Goal: Task Accomplishment & Management: Use online tool/utility

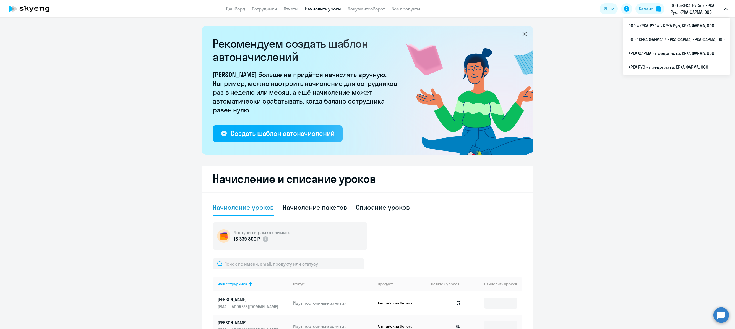
select select "50"
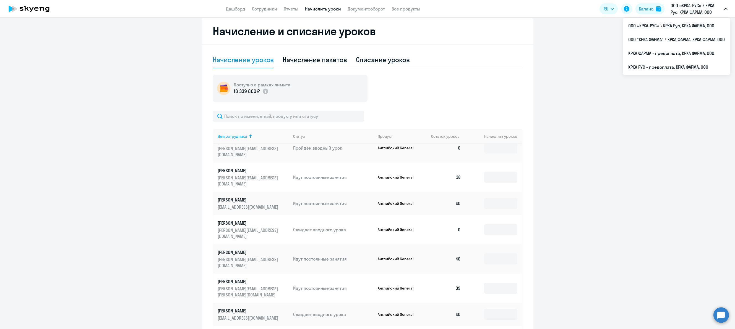
click at [694, 5] on p "ООО «КРКА-РУС» \ КРКА Рус, КРКА ФАРМА, ООО" at bounding box center [695, 8] width 51 height 13
click at [687, 10] on p "ООО «КРКА-РУС» \ КРКА Рус, КРКА ФАРМА, ООО" at bounding box center [695, 8] width 51 height 13
click at [648, 22] on li "ООО «КРКА-РУС» \ КРКА Рус, КРКА ФАРМА, ООО" at bounding box center [676, 26] width 108 height 14
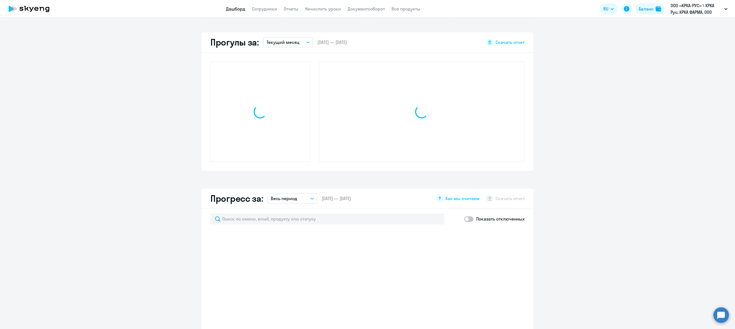
scroll to position [198, 0]
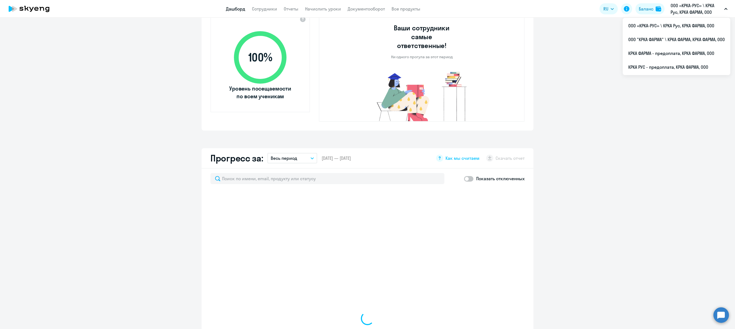
click at [698, 6] on p "ООО «КРКА-РУС» \ КРКА Рус, КРКА ФАРМА, ООО" at bounding box center [695, 8] width 51 height 13
click at [681, 12] on p "ООО «КРКА-РУС» \ КРКА Рус, КРКА ФАРМА, ООО" at bounding box center [695, 8] width 51 height 13
select select "30"
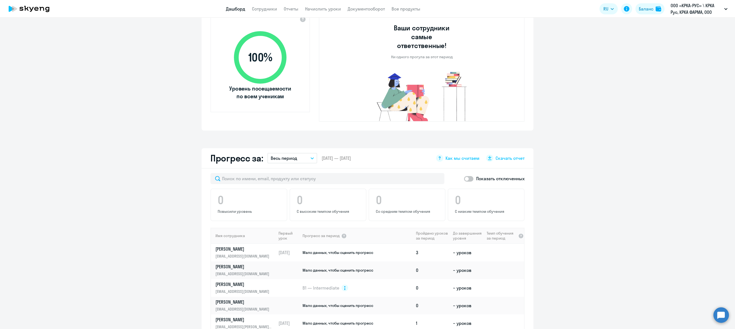
click at [681, 12] on p "ООО «КРКА-РУС» \ КРКА Рус, КРКА ФАРМА, ООО" at bounding box center [695, 8] width 51 height 13
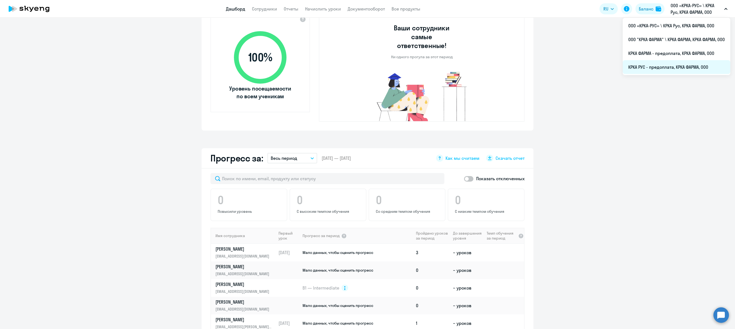
click at [650, 67] on li "КРКА РУС - предоплата, КРКА ФАРМА, ООО" at bounding box center [676, 67] width 108 height 14
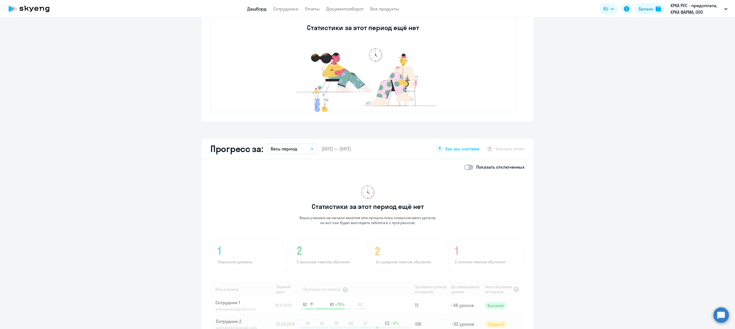
click at [469, 166] on span at bounding box center [468, 168] width 9 height 6
click at [464, 167] on input "checkbox" at bounding box center [464, 167] width 0 height 0
checkbox input "true"
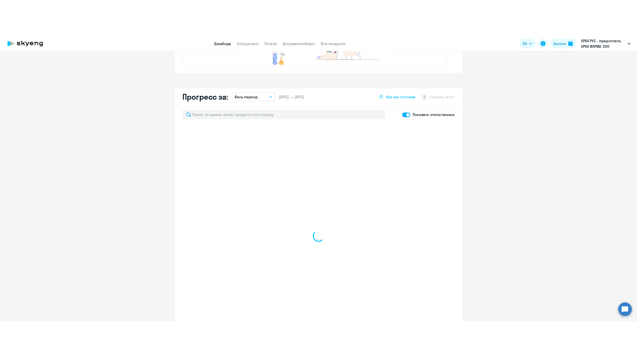
scroll to position [281, 0]
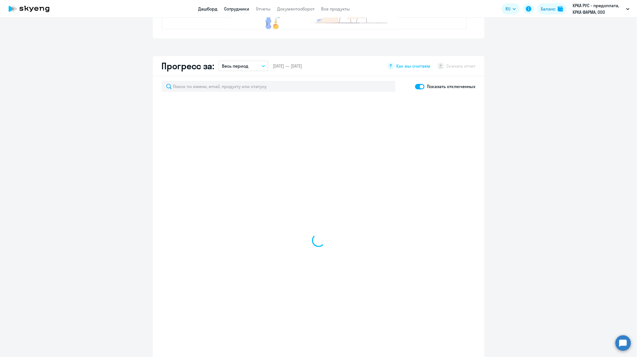
click at [233, 9] on link "Сотрудники" at bounding box center [236, 9] width 25 height 6
select select "30"
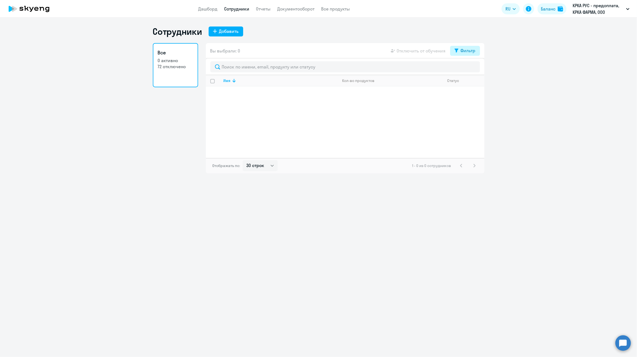
click at [471, 53] on div "Фильтр" at bounding box center [468, 50] width 15 height 7
click at [472, 68] on span at bounding box center [470, 69] width 9 height 6
click at [466, 68] on input "checkbox" at bounding box center [466, 68] width 0 height 0
checkbox input "true"
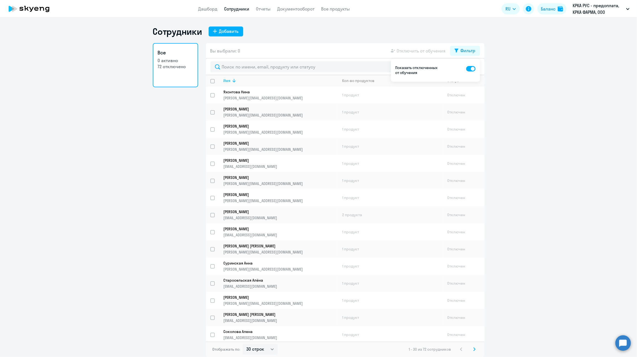
click at [242, 80] on div "Имя" at bounding box center [281, 80] width 114 height 5
click at [238, 175] on p "[PERSON_NAME]" at bounding box center [277, 177] width 107 height 5
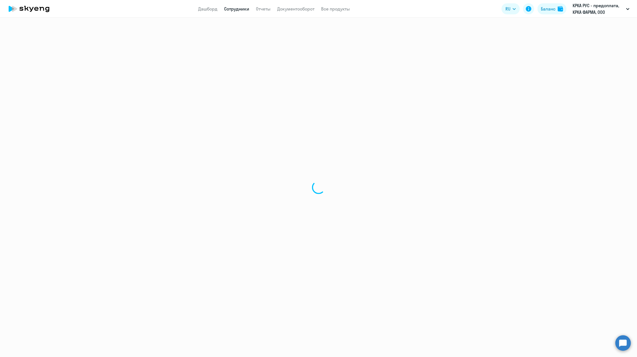
select select "english"
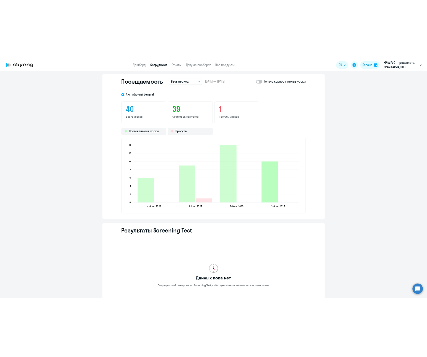
scroll to position [705, 0]
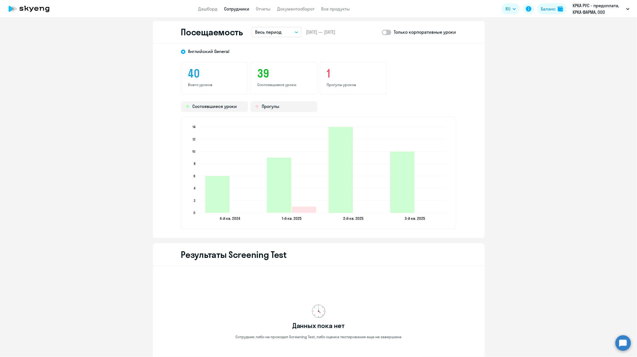
click at [293, 32] on button "Весь период" at bounding box center [277, 32] width 50 height 11
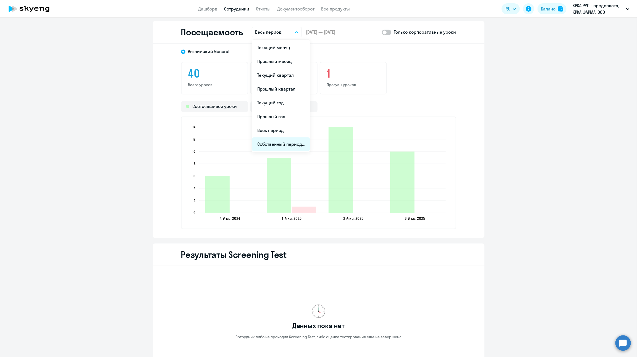
click at [280, 144] on li "Собственный период..." at bounding box center [281, 144] width 58 height 14
click at [280, 48] on icon "Choose month and year" at bounding box center [281, 48] width 3 height 1
click at [298, 119] on span "2024" at bounding box center [299, 121] width 17 height 10
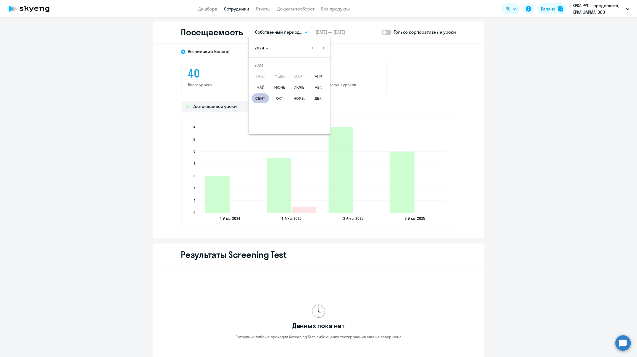
click at [266, 95] on span "СЕНТ." at bounding box center [260, 98] width 17 height 10
click at [320, 71] on span "1" at bounding box center [323, 71] width 10 height 10
click at [324, 47] on span "Next month" at bounding box center [323, 48] width 11 height 11
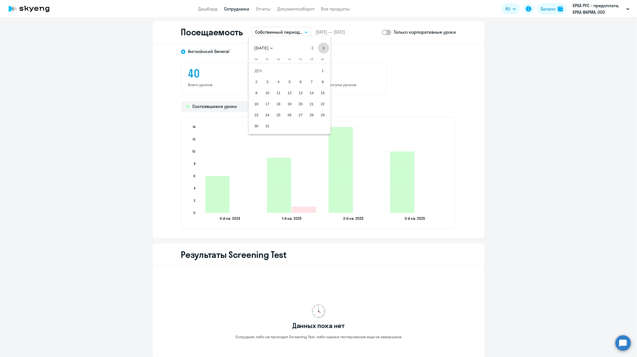
click at [324, 47] on span "Next month" at bounding box center [323, 48] width 11 height 11
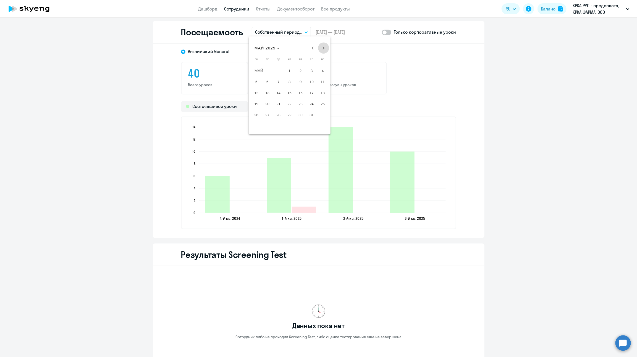
click at [324, 47] on span "Next month" at bounding box center [323, 48] width 11 height 11
click at [324, 114] on span "31" at bounding box center [323, 115] width 10 height 10
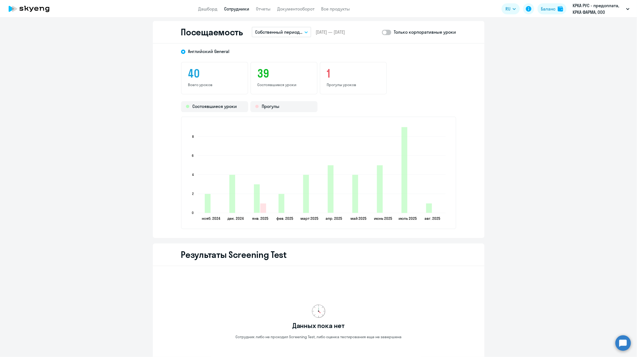
click at [383, 33] on span at bounding box center [386, 33] width 9 height 6
click at [382, 32] on input "checkbox" at bounding box center [382, 32] width 0 height 0
checkbox input "true"
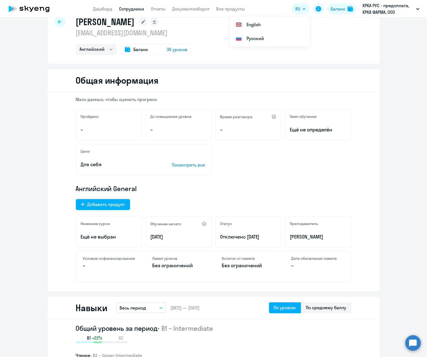
scroll to position [0, 0]
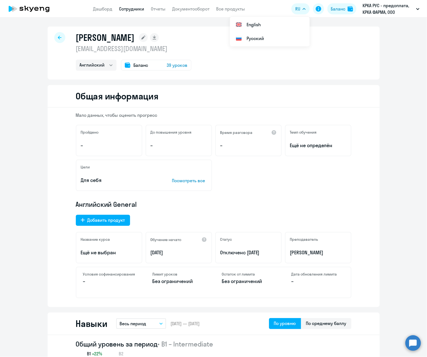
click at [54, 37] on div at bounding box center [59, 37] width 11 height 11
select select "30"
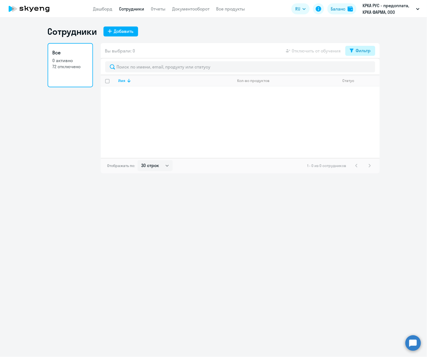
click at [368, 50] on div "Фильтр" at bounding box center [362, 50] width 15 height 7
click at [368, 69] on span at bounding box center [365, 69] width 9 height 6
click at [361, 69] on input "checkbox" at bounding box center [361, 68] width 0 height 0
checkbox input "true"
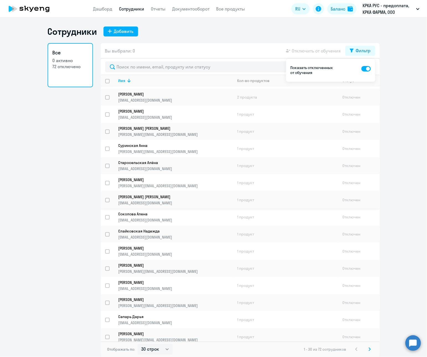
scroll to position [124, 0]
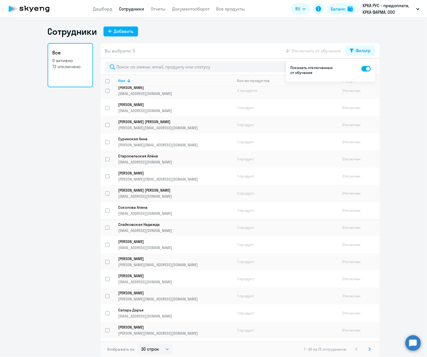
drag, startPoint x: 364, startPoint y: 198, endPoint x: 362, endPoint y: 203, distance: 4.6
click at [362, 203] on td "Отключен" at bounding box center [358, 210] width 41 height 17
select select "english"
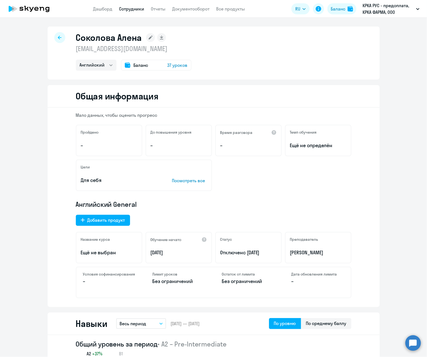
click at [58, 38] on icon at bounding box center [60, 38] width 4 height 4
select select "30"
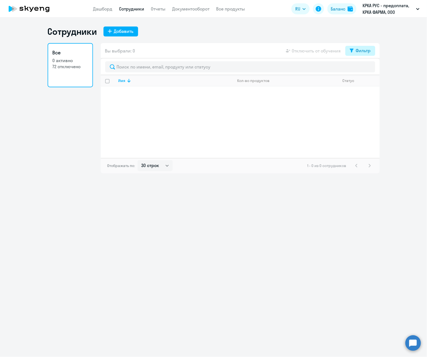
click at [366, 49] on div "Фильтр" at bounding box center [362, 50] width 15 height 7
click at [368, 70] on span at bounding box center [365, 69] width 9 height 6
click at [361, 69] on input "checkbox" at bounding box center [361, 68] width 0 height 0
checkbox input "true"
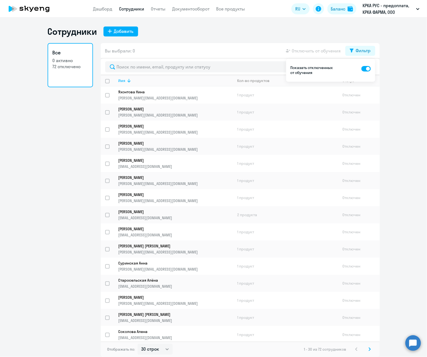
click at [130, 78] on icon at bounding box center [128, 80] width 7 height 7
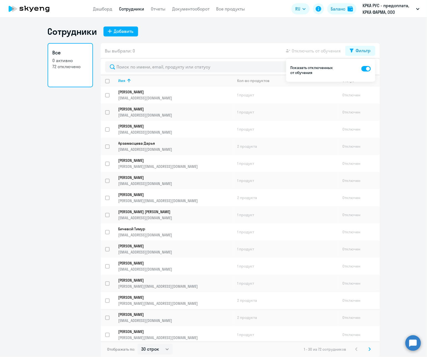
click at [142, 295] on p "[PERSON_NAME]" at bounding box center [171, 297] width 107 height 5
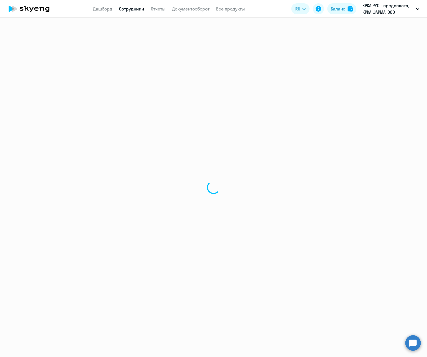
select select "english"
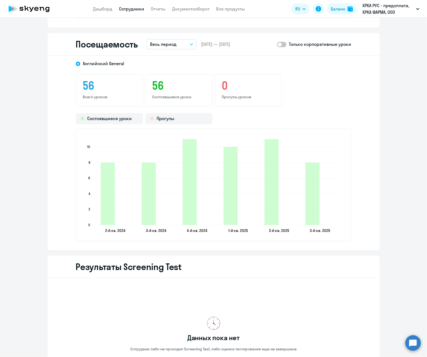
scroll to position [705, 0]
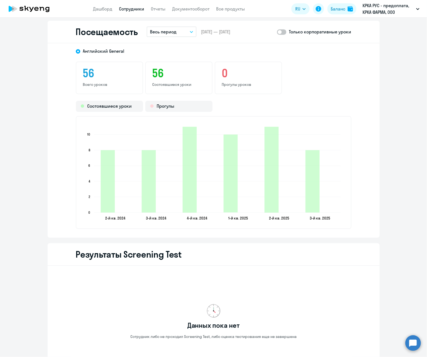
click at [186, 30] on button "Весь период" at bounding box center [171, 32] width 50 height 11
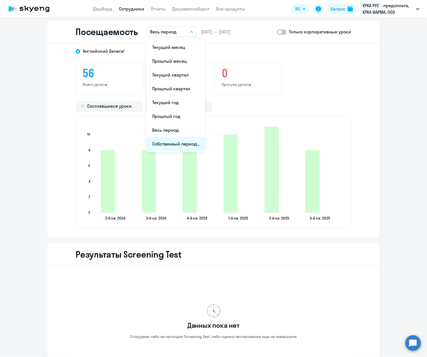
click at [161, 143] on li "Собственный период..." at bounding box center [175, 144] width 58 height 14
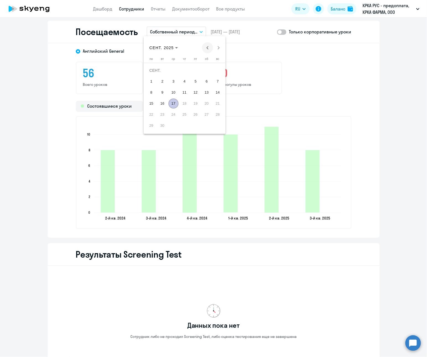
click at [208, 46] on span "Previous month" at bounding box center [207, 47] width 11 height 11
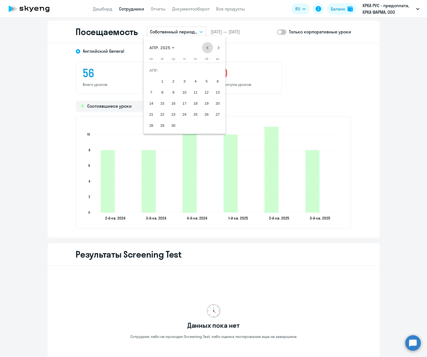
click at [208, 46] on span "Previous month" at bounding box center [207, 47] width 11 height 11
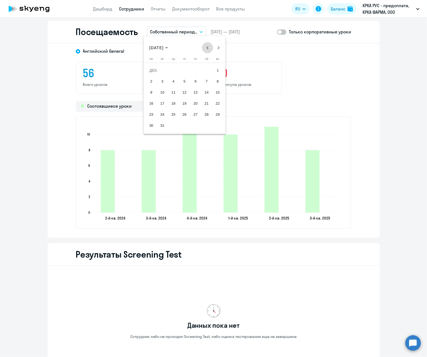
click at [208, 46] on span "Previous month" at bounding box center [207, 47] width 11 height 11
click at [217, 46] on span "Next month" at bounding box center [218, 47] width 11 height 11
click at [216, 69] on span "1" at bounding box center [218, 71] width 10 height 10
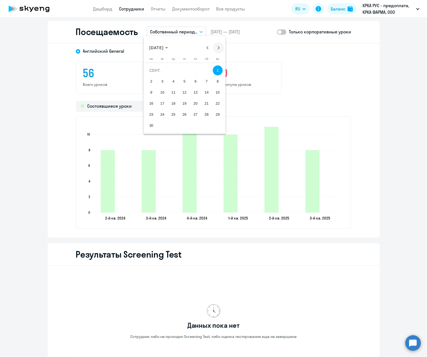
click at [218, 46] on span "Next month" at bounding box center [218, 47] width 11 height 11
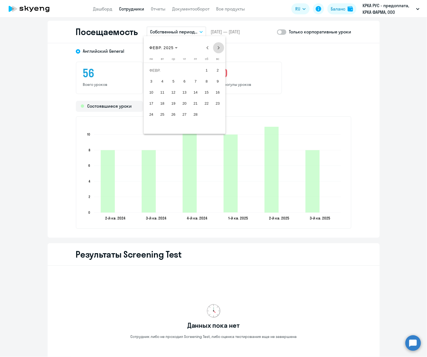
click at [218, 46] on span "Next month" at bounding box center [218, 47] width 11 height 11
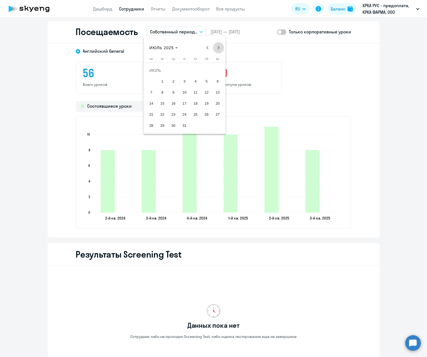
click at [218, 46] on span "Next month" at bounding box center [218, 47] width 11 height 11
click at [218, 116] on span "31" at bounding box center [218, 115] width 10 height 10
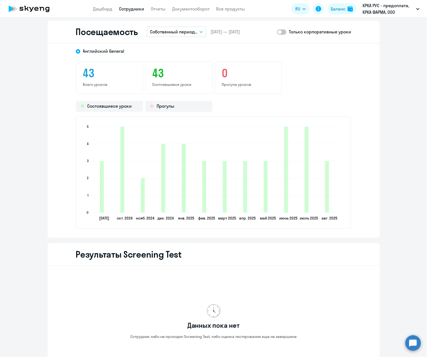
click at [279, 33] on span at bounding box center [281, 32] width 9 height 6
click at [277, 32] on input "checkbox" at bounding box center [276, 32] width 0 height 0
checkbox input "true"
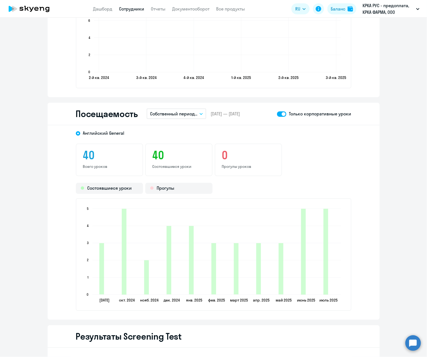
scroll to position [622, 0]
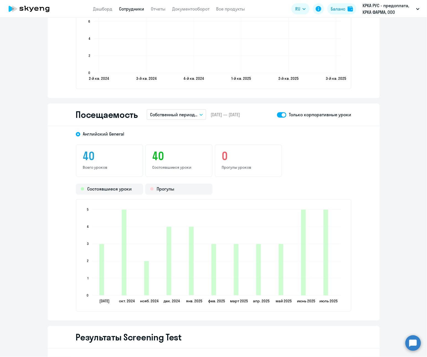
click at [127, 8] on link "Сотрудники" at bounding box center [131, 9] width 25 height 6
select select "30"
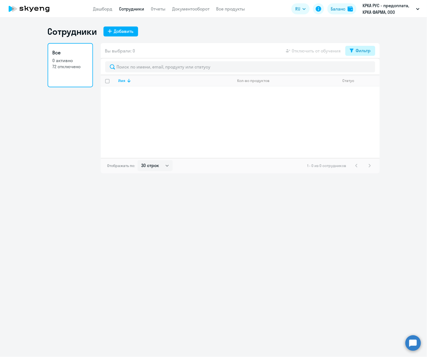
click at [364, 50] on div "Фильтр" at bounding box center [362, 50] width 15 height 7
click at [367, 69] on span at bounding box center [365, 69] width 9 height 6
click at [361, 69] on input "checkbox" at bounding box center [361, 68] width 0 height 0
checkbox input "true"
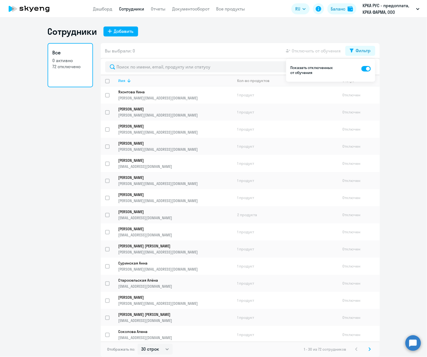
click at [132, 80] on div "Имя" at bounding box center [175, 80] width 114 height 5
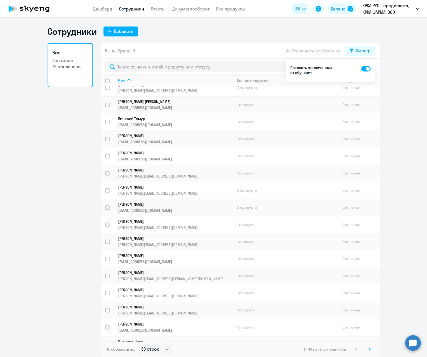
scroll to position [124, 0]
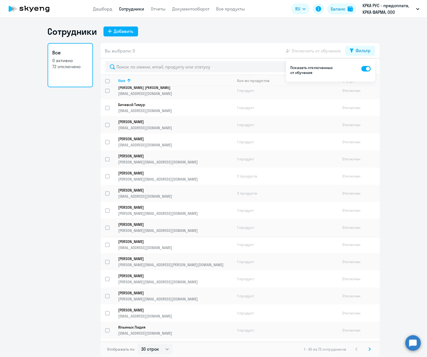
click at [135, 222] on p "[PERSON_NAME]" at bounding box center [171, 224] width 107 height 5
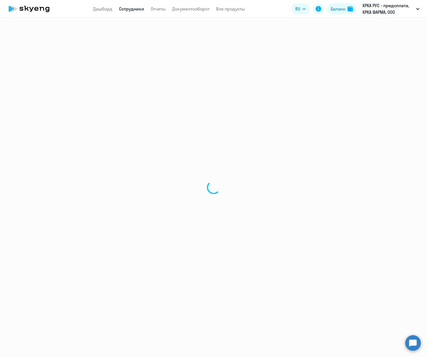
select select "english"
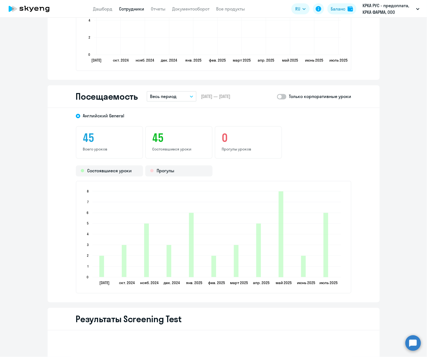
scroll to position [585, 0]
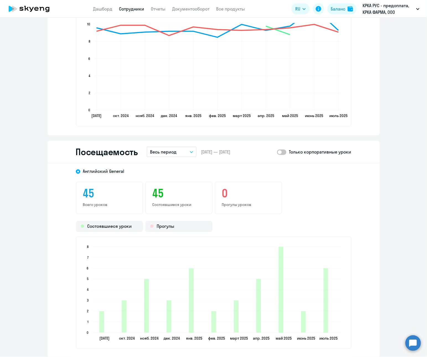
click at [185, 150] on button "Весь период" at bounding box center [171, 152] width 50 height 11
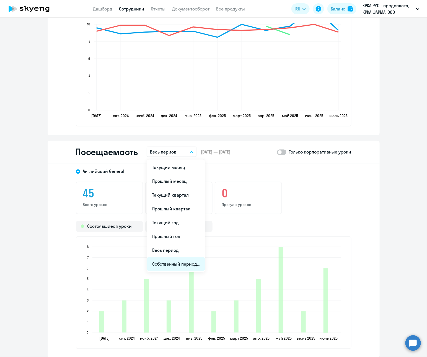
click at [169, 261] on li "Собственный период..." at bounding box center [175, 264] width 58 height 14
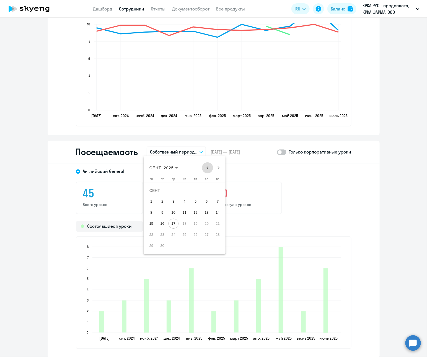
click at [202, 168] on span "Previous month" at bounding box center [207, 168] width 11 height 11
click at [203, 168] on span "Previous month" at bounding box center [207, 168] width 11 height 11
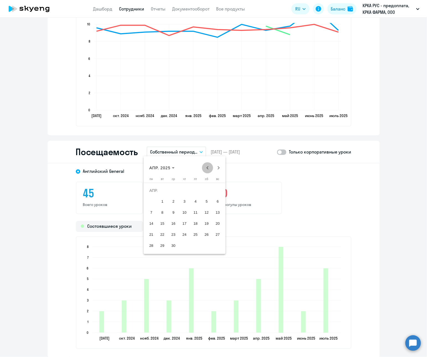
click at [203, 168] on span "Previous month" at bounding box center [207, 168] width 11 height 11
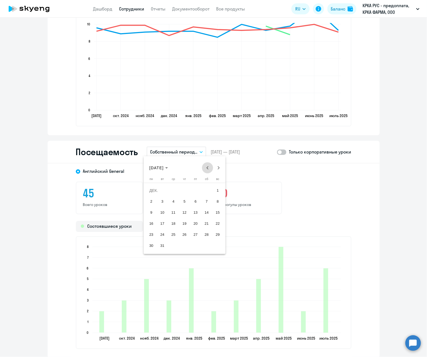
click at [203, 168] on span "Previous month" at bounding box center [207, 168] width 11 height 11
click at [203, 168] on div "[DATE] [DATE]" at bounding box center [184, 168] width 79 height 11
click at [218, 168] on span "Next month" at bounding box center [218, 168] width 11 height 11
click at [163, 202] on span "1" at bounding box center [162, 202] width 10 height 10
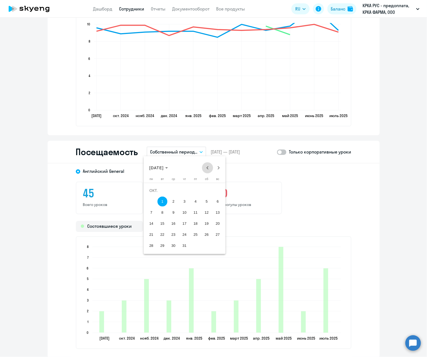
click at [205, 168] on span "Previous month" at bounding box center [207, 168] width 11 height 11
click at [311, 182] on div at bounding box center [213, 178] width 427 height 357
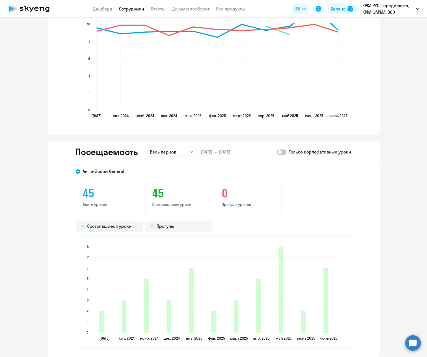
click at [158, 151] on p "Весь период" at bounding box center [163, 152] width 27 height 7
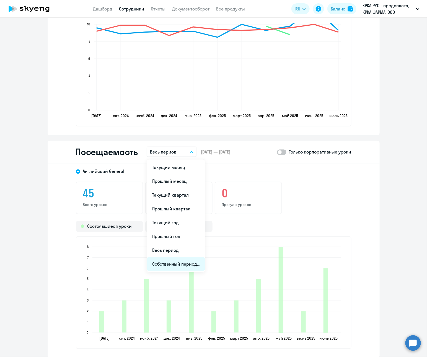
click at [171, 260] on li "Собственный период..." at bounding box center [175, 264] width 58 height 14
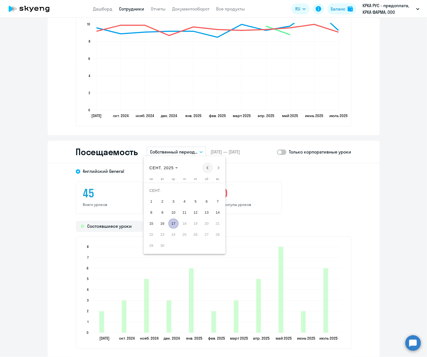
click at [208, 168] on span "Previous month" at bounding box center [207, 168] width 11 height 11
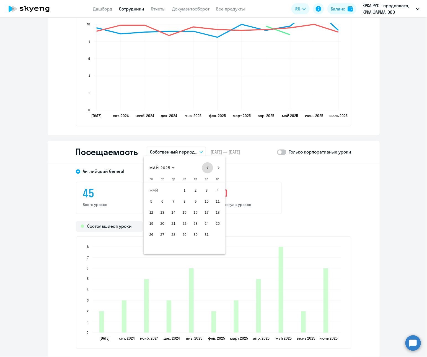
click at [208, 168] on span "Previous month" at bounding box center [207, 168] width 11 height 11
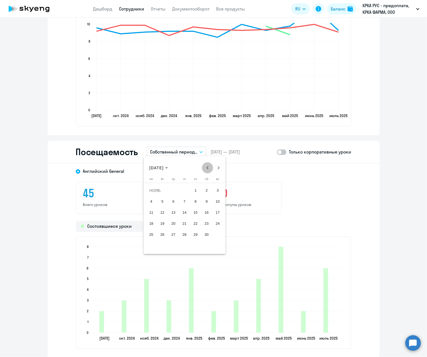
click at [208, 168] on span "Previous month" at bounding box center [207, 168] width 11 height 11
click at [218, 189] on span "1" at bounding box center [218, 191] width 10 height 10
click at [176, 222] on span "18" at bounding box center [173, 224] width 10 height 10
click at [218, 167] on span "Next month" at bounding box center [218, 168] width 11 height 11
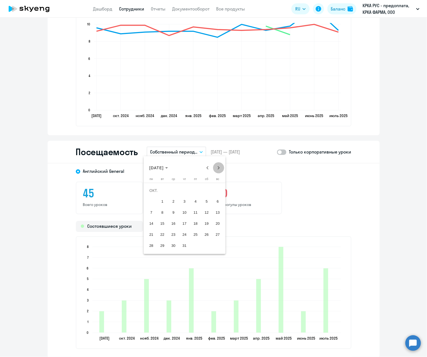
click at [218, 167] on span "Next month" at bounding box center [218, 168] width 11 height 11
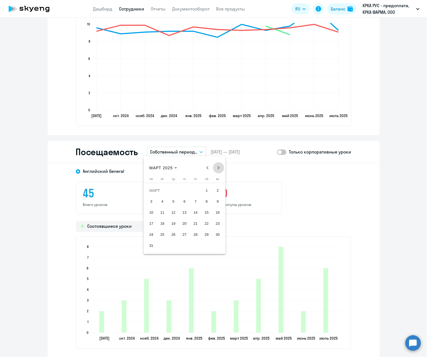
click at [218, 167] on span "Next month" at bounding box center [218, 168] width 11 height 11
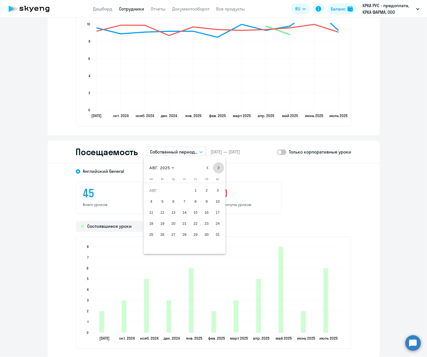
click at [218, 167] on span "Next month" at bounding box center [218, 168] width 11 height 11
click at [206, 168] on span "Previous month" at bounding box center [207, 168] width 11 height 11
click at [218, 235] on span "31" at bounding box center [218, 235] width 10 height 10
click at [279, 153] on span at bounding box center [281, 153] width 9 height 6
click at [277, 152] on input "checkbox" at bounding box center [276, 152] width 0 height 0
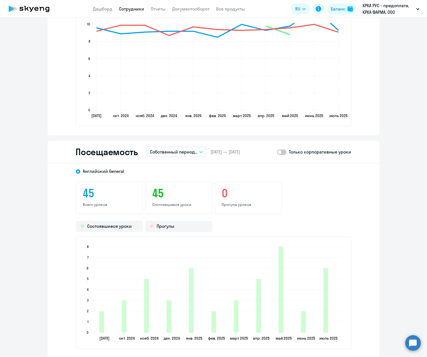
checkbox input "true"
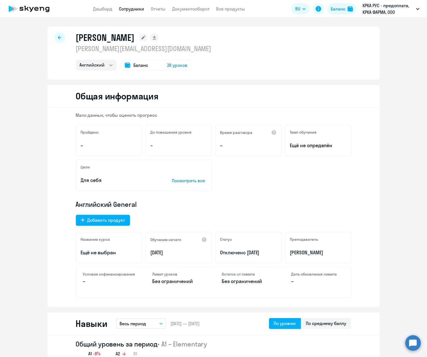
click at [58, 38] on icon at bounding box center [60, 38] width 4 height 4
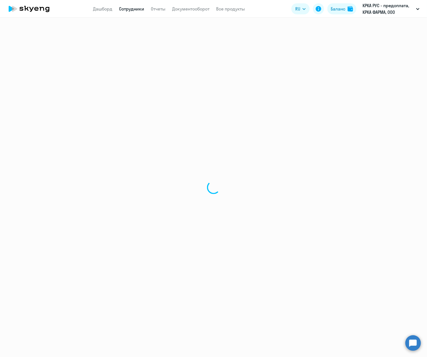
select select "30"
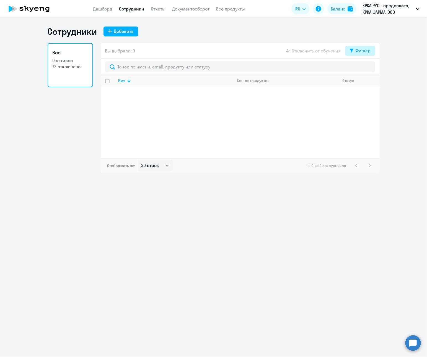
click at [359, 50] on div "Фильтр" at bounding box center [362, 50] width 15 height 7
click at [368, 68] on span at bounding box center [365, 69] width 9 height 6
click at [361, 68] on input "checkbox" at bounding box center [361, 68] width 0 height 0
checkbox input "true"
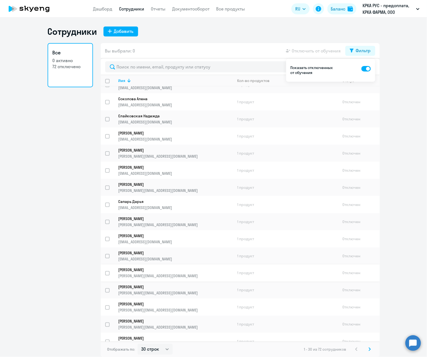
scroll to position [192, 0]
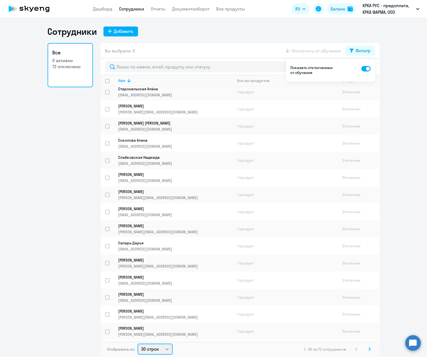
click at [165, 329] on select "30 строк 50 строк 100 строк" at bounding box center [154, 349] width 35 height 11
select select "50"
click at [137, 329] on select "30 строк 50 строк 100 строк" at bounding box center [154, 349] width 35 height 11
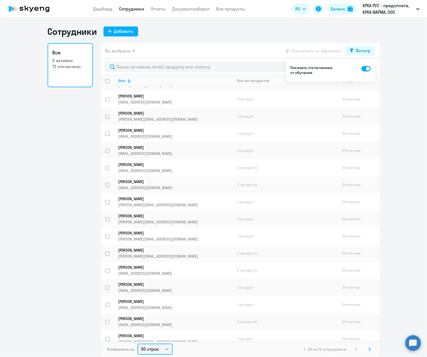
scroll to position [547, 0]
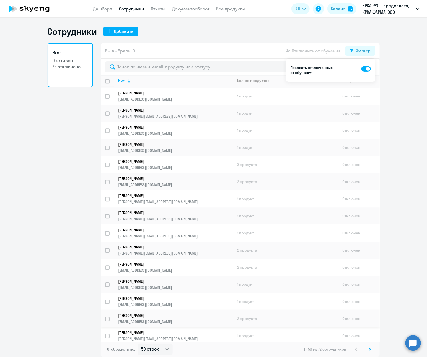
click at [132, 313] on p "[PERSON_NAME]" at bounding box center [171, 315] width 107 height 5
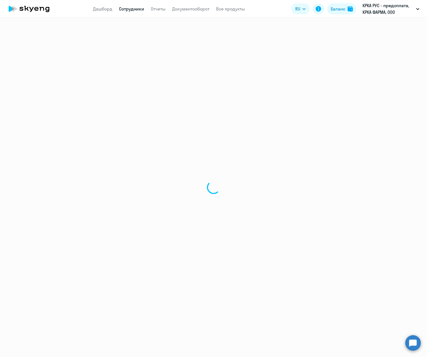
select select "english"
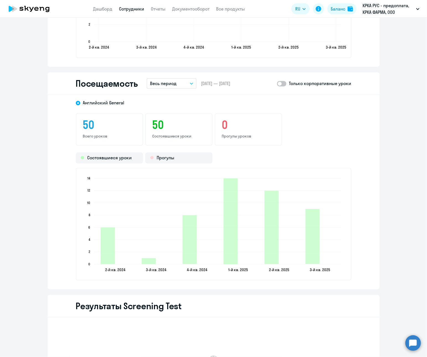
scroll to position [645, 0]
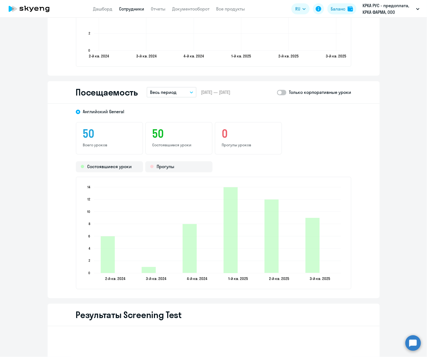
click at [184, 90] on button "Весь период" at bounding box center [171, 92] width 50 height 11
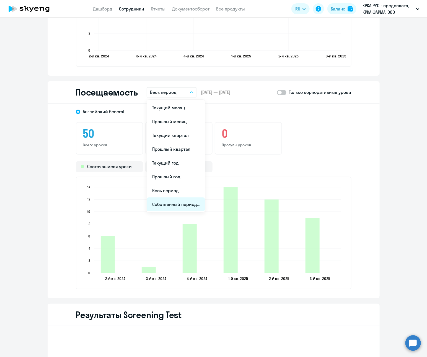
click at [171, 203] on li "Собственный период..." at bounding box center [175, 205] width 58 height 14
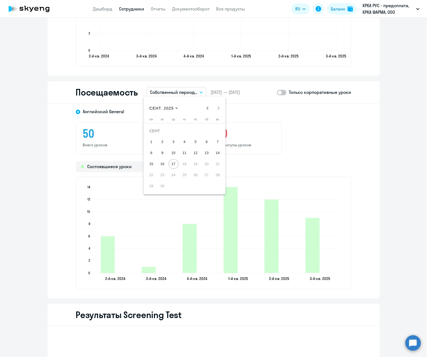
click at [279, 91] on div at bounding box center [213, 178] width 427 height 357
click at [190, 90] on button "Весь период" at bounding box center [171, 92] width 50 height 11
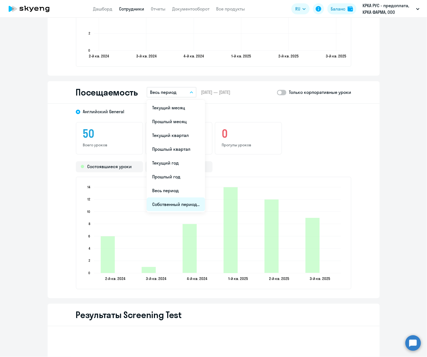
click at [169, 199] on li "Собственный период..." at bounding box center [175, 205] width 58 height 14
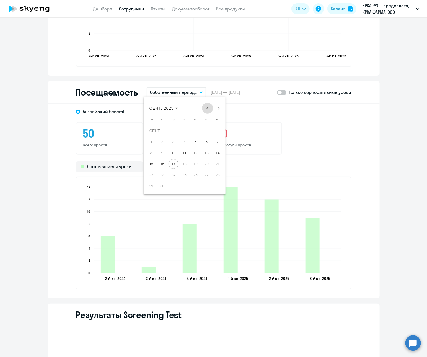
click at [204, 107] on span "Previous month" at bounding box center [207, 108] width 11 height 11
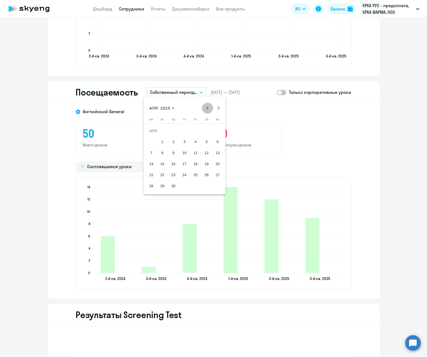
click at [204, 107] on span "Previous month" at bounding box center [207, 108] width 11 height 11
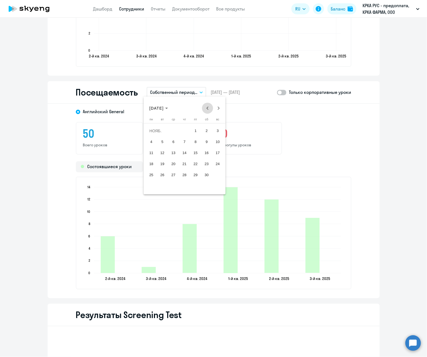
click at [204, 107] on span "Previous month" at bounding box center [207, 108] width 11 height 11
click at [216, 131] on span "1" at bounding box center [218, 131] width 10 height 10
click at [218, 106] on span "Next month" at bounding box center [218, 108] width 11 height 11
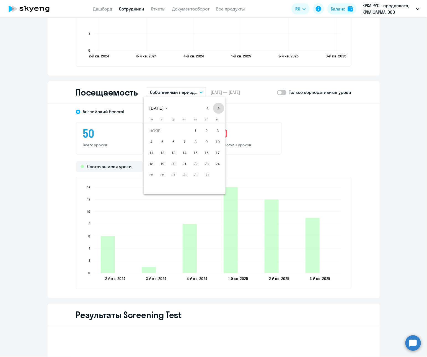
click at [218, 106] on span "Next month" at bounding box center [218, 108] width 11 height 11
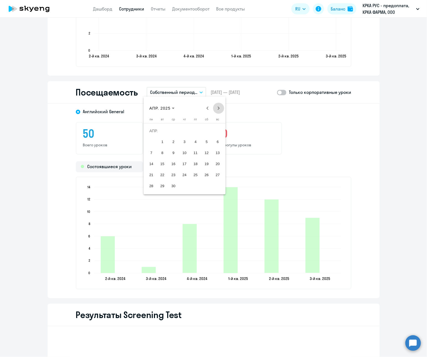
click at [218, 106] on span "Next month" at bounding box center [218, 108] width 11 height 11
click at [217, 175] on span "31" at bounding box center [218, 175] width 10 height 10
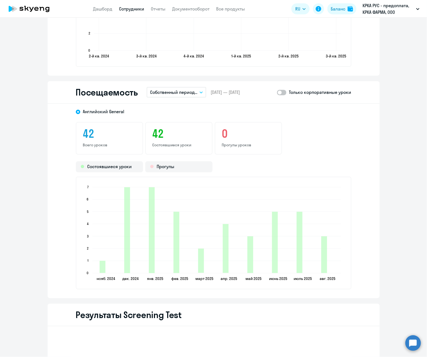
click at [278, 93] on span at bounding box center [281, 93] width 9 height 6
click at [277, 93] on input "checkbox" at bounding box center [276, 92] width 0 height 0
checkbox input "true"
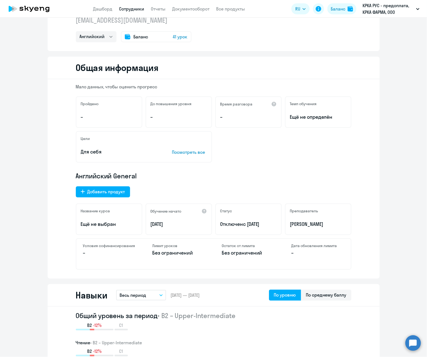
scroll to position [0, 0]
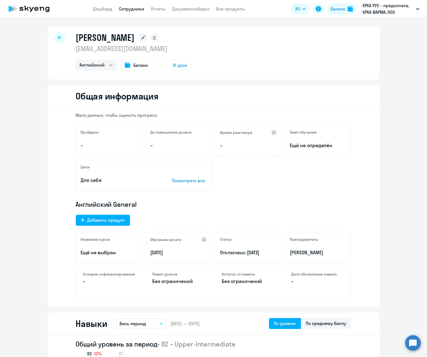
click at [55, 36] on div at bounding box center [59, 37] width 11 height 11
select select "30"
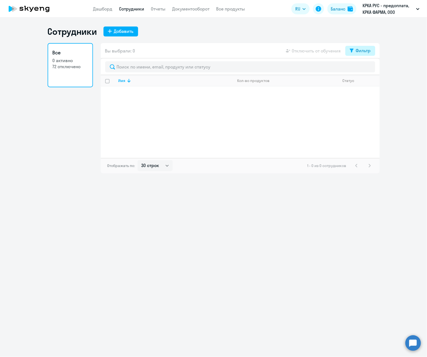
click at [367, 50] on div "Фильтр" at bounding box center [362, 50] width 15 height 7
click at [366, 68] on span at bounding box center [365, 69] width 9 height 6
click at [361, 68] on input "checkbox" at bounding box center [361, 68] width 0 height 0
checkbox input "true"
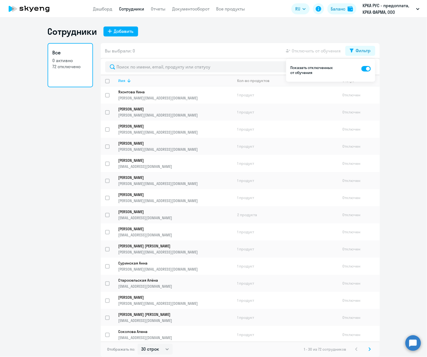
click at [127, 79] on icon at bounding box center [128, 80] width 7 height 7
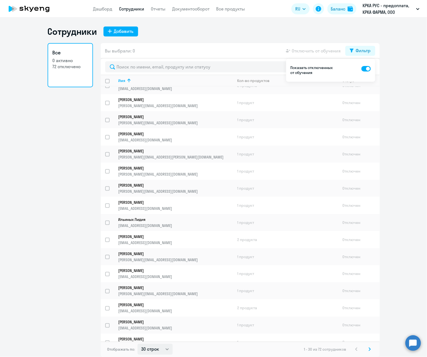
scroll to position [233, 0]
click at [166, 329] on select "30 строк 50 строк 100 строк" at bounding box center [154, 349] width 35 height 11
select select "50"
click at [137, 329] on select "30 строк 50 строк 100 строк" at bounding box center [154, 349] width 35 height 11
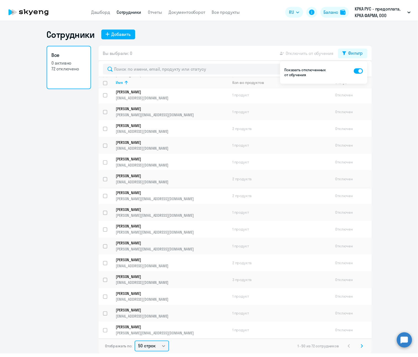
scroll to position [402, 0]
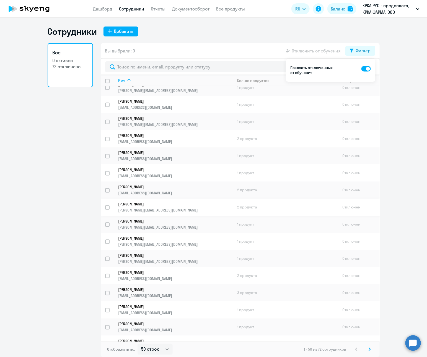
click at [126, 202] on p "[PERSON_NAME]" at bounding box center [171, 204] width 107 height 5
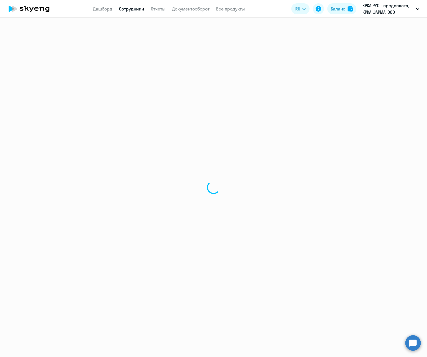
select select "english"
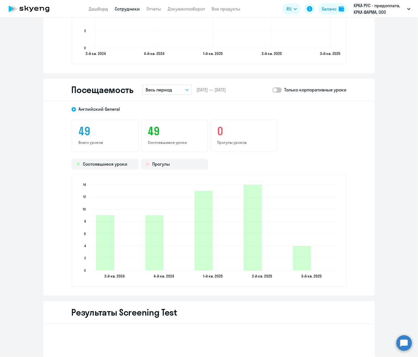
scroll to position [633, 0]
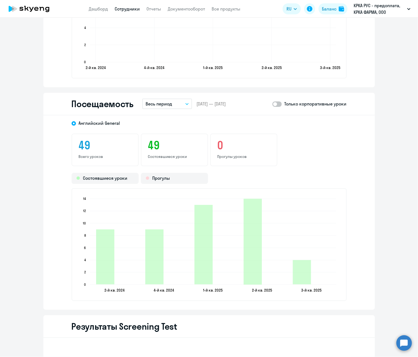
click at [277, 103] on span at bounding box center [277, 104] width 9 height 6
click at [273, 104] on input "checkbox" at bounding box center [272, 104] width 0 height 0
checkbox input "true"
click at [168, 103] on p "Весь период" at bounding box center [159, 104] width 27 height 7
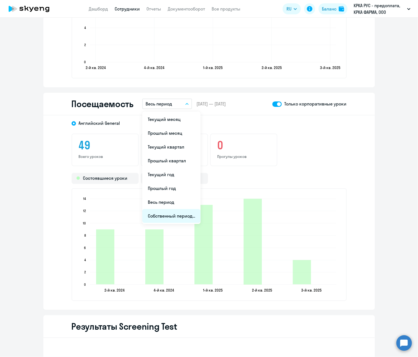
click at [165, 213] on li "Собственный период..." at bounding box center [171, 216] width 58 height 14
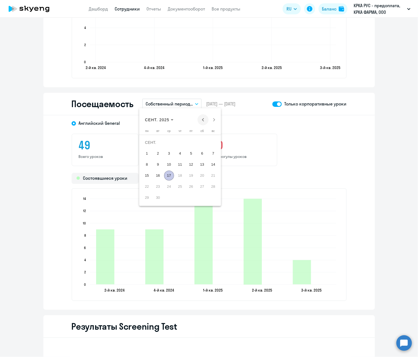
click at [201, 120] on span "Previous month" at bounding box center [203, 119] width 11 height 11
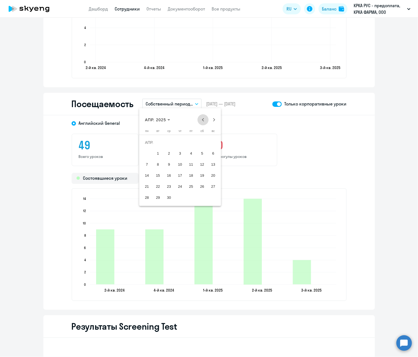
click at [201, 120] on span "Previous month" at bounding box center [203, 119] width 11 height 11
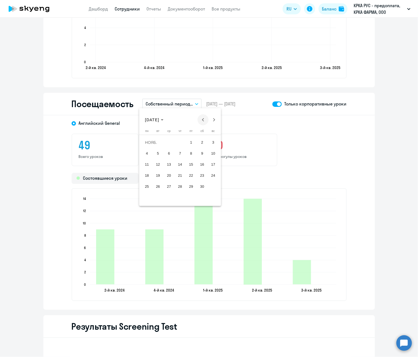
click at [201, 120] on span "Previous month" at bounding box center [203, 119] width 11 height 11
click at [213, 143] on span "1" at bounding box center [213, 143] width 10 height 10
click at [215, 116] on span "Next month" at bounding box center [214, 119] width 11 height 11
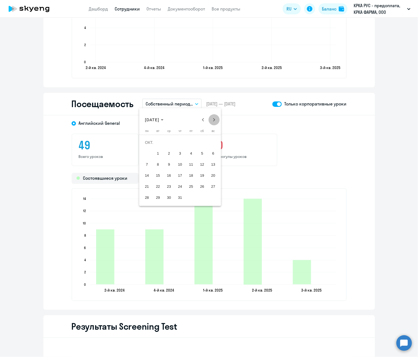
click at [215, 116] on span "Next month" at bounding box center [214, 119] width 11 height 11
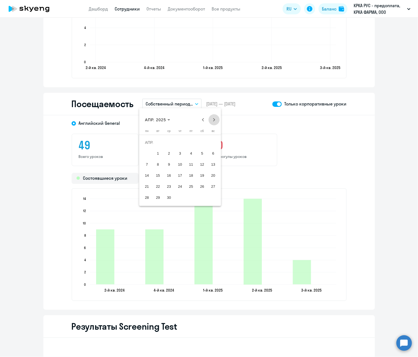
click at [215, 116] on span "Next month" at bounding box center [214, 119] width 11 height 11
click at [213, 186] on span "31" at bounding box center [213, 187] width 10 height 10
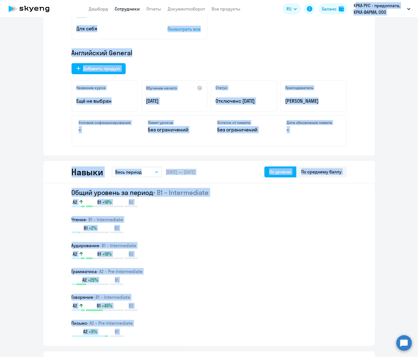
drag, startPoint x: 412, startPoint y: 238, endPoint x: 394, endPoint y: -50, distance: 289.1
click at [394, 0] on html "Дашборд Сотрудники Отчеты Документооборот Все продукты Дашборд Сотрудники Отчет…" at bounding box center [209, 178] width 418 height 357
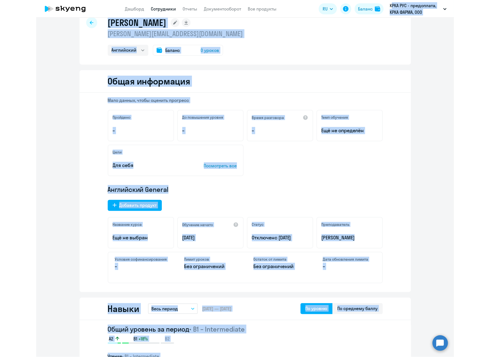
scroll to position [0, 0]
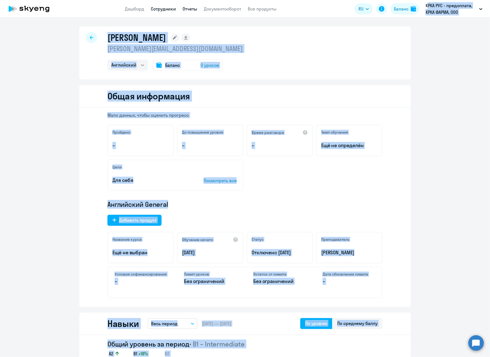
click at [187, 7] on link "Отчеты" at bounding box center [190, 9] width 15 height 6
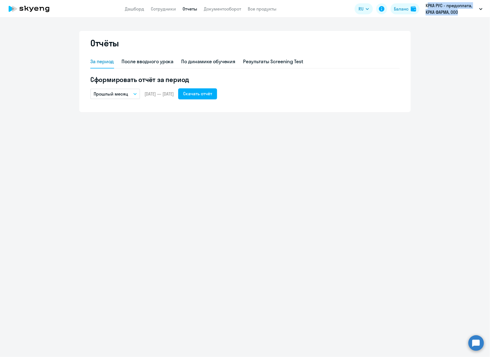
click at [135, 93] on icon "button" at bounding box center [135, 94] width 3 height 2
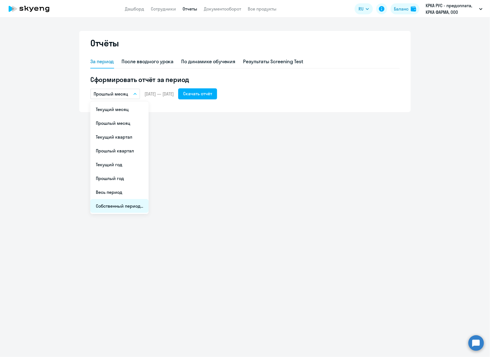
click at [116, 205] on li "Собственный период..." at bounding box center [119, 206] width 58 height 14
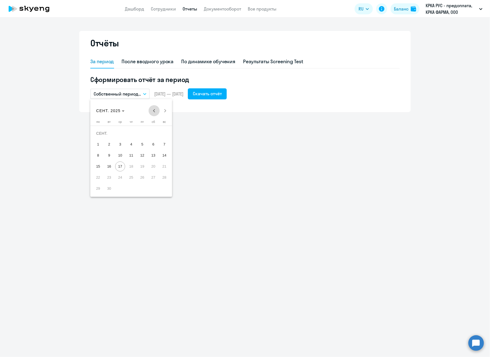
click at [154, 109] on span "Previous month" at bounding box center [154, 110] width 11 height 11
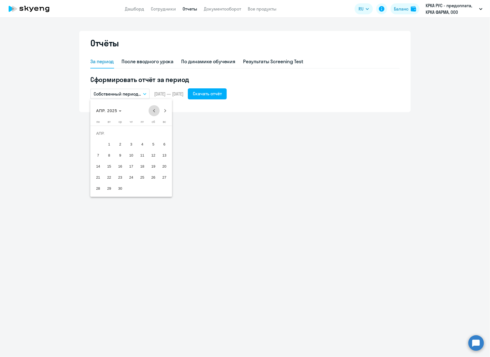
click at [154, 109] on span "Previous month" at bounding box center [154, 110] width 11 height 11
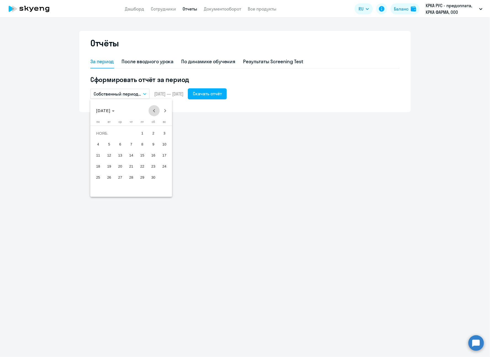
click at [154, 109] on span "Previous month" at bounding box center [154, 110] width 11 height 11
click at [164, 133] on span "1" at bounding box center [164, 134] width 10 height 10
click at [164, 109] on span "Next month" at bounding box center [165, 110] width 11 height 11
click at [163, 110] on span "Next month" at bounding box center [165, 110] width 11 height 11
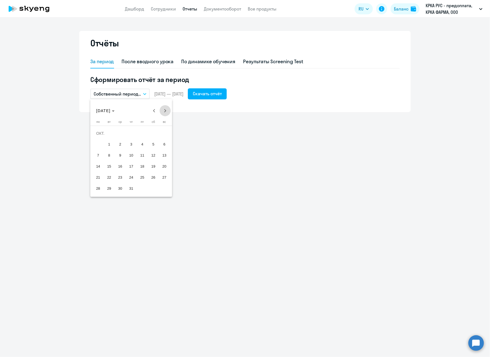
click at [163, 110] on span "Next month" at bounding box center [165, 110] width 11 height 11
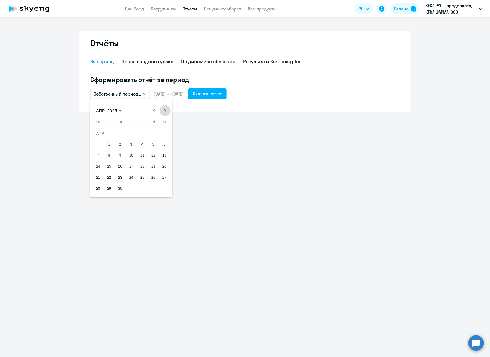
click at [163, 110] on span "Next month" at bounding box center [165, 110] width 11 height 11
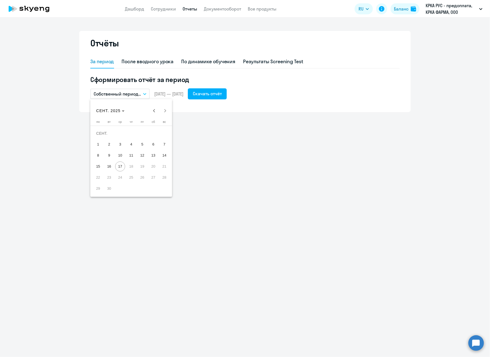
drag, startPoint x: 153, startPoint y: 109, endPoint x: 153, endPoint y: 119, distance: 10.0
click at [153, 108] on span "Previous month" at bounding box center [154, 110] width 11 height 11
click at [163, 178] on span "31" at bounding box center [164, 178] width 10 height 10
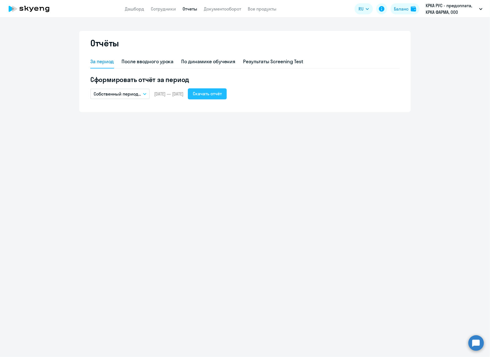
click at [222, 93] on div "Скачать отчёт" at bounding box center [207, 93] width 29 height 7
